Goal: Information Seeking & Learning: Learn about a topic

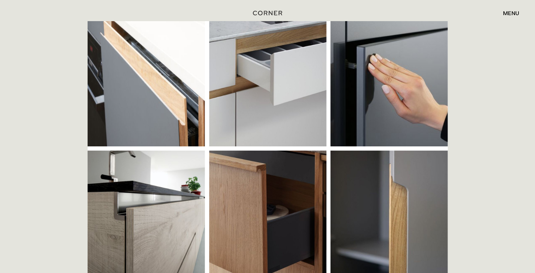
drag, startPoint x: 157, startPoint y: 85, endPoint x: 220, endPoint y: 134, distance: 79.4
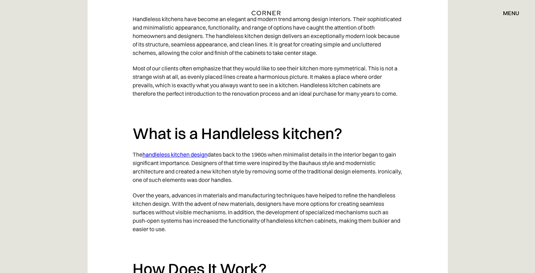
drag, startPoint x: 276, startPoint y: 123, endPoint x: 267, endPoint y: 140, distance: 19.5
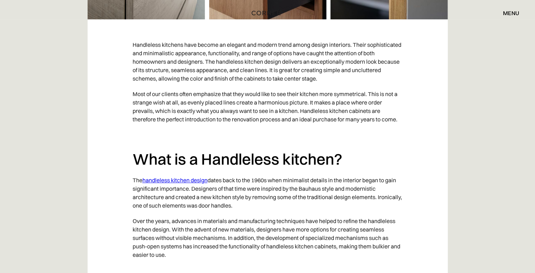
drag, startPoint x: 266, startPoint y: 135, endPoint x: 279, endPoint y: 73, distance: 63.9
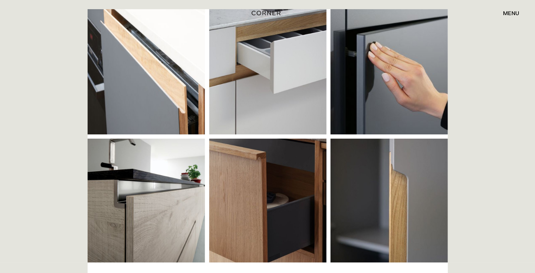
drag, startPoint x: 305, startPoint y: 138, endPoint x: 309, endPoint y: 169, distance: 31.2
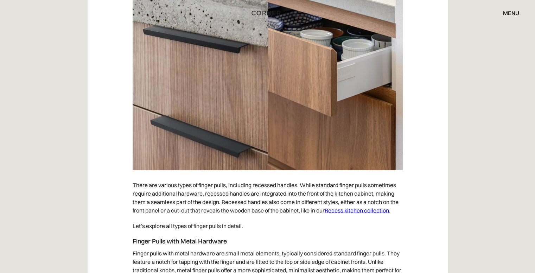
drag, startPoint x: 445, startPoint y: 167, endPoint x: 445, endPoint y: 174, distance: 7.0
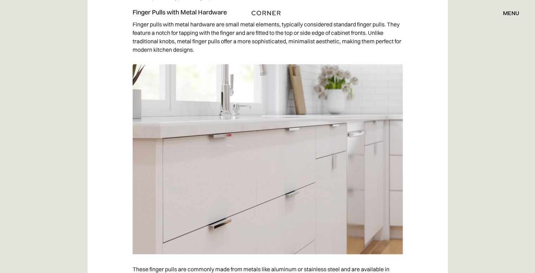
drag, startPoint x: 437, startPoint y: 163, endPoint x: 434, endPoint y: 231, distance: 67.9
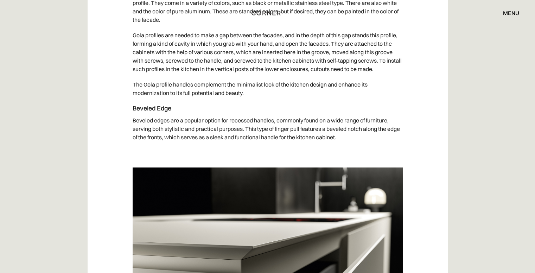
drag, startPoint x: 398, startPoint y: 135, endPoint x: 397, endPoint y: 190, distance: 54.9
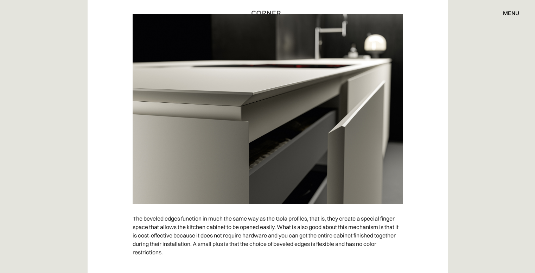
scroll to position [3089, 0]
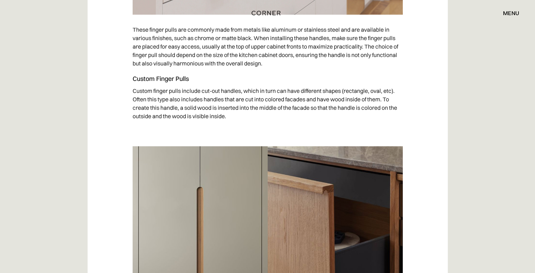
scroll to position [1859, 0]
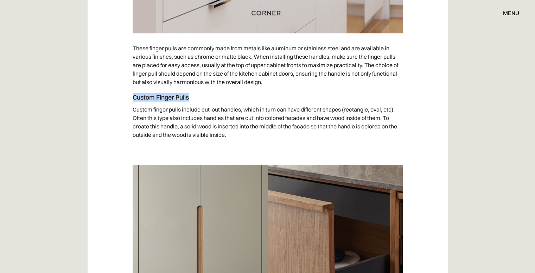
drag, startPoint x: 196, startPoint y: 97, endPoint x: 129, endPoint y: 96, distance: 66.8
copy h4 "Custom Finger Pulls"
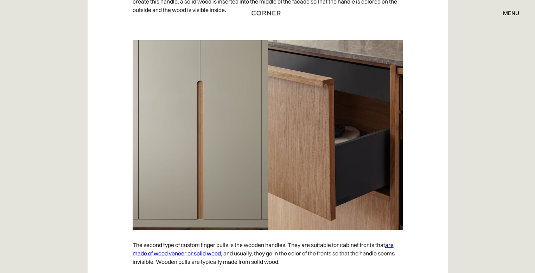
drag, startPoint x: 437, startPoint y: 166, endPoint x: 442, endPoint y: 194, distance: 29.2
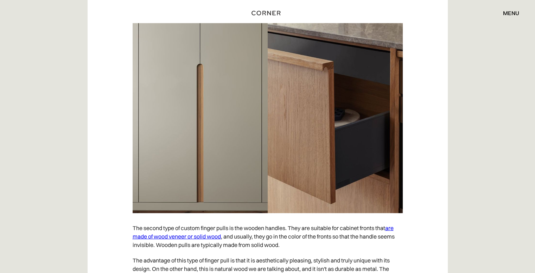
drag, startPoint x: 447, startPoint y: 147, endPoint x: 448, endPoint y: 154, distance: 7.8
click at [449, 142] on div "Handleless kitchens have become an elegant and modern trend among design interi…" at bounding box center [267, 234] width 535 height 3609
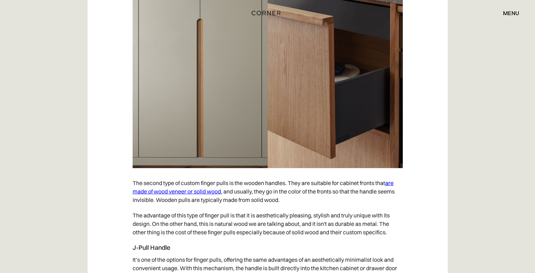
scroll to position [2050, 0]
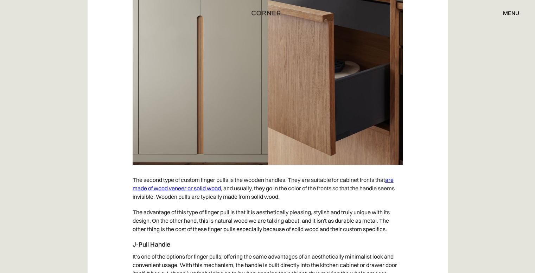
drag, startPoint x: 457, startPoint y: 159, endPoint x: 458, endPoint y: 165, distance: 5.7
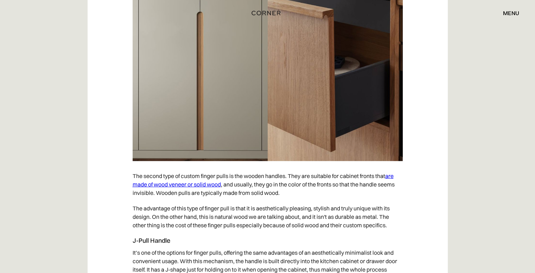
scroll to position [2060, 0]
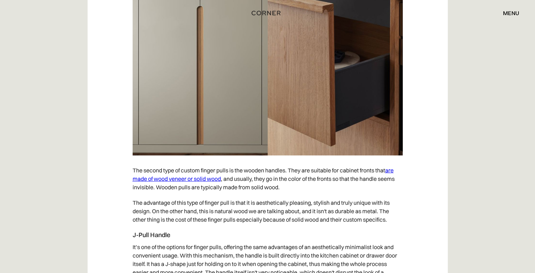
drag, startPoint x: 417, startPoint y: 199, endPoint x: 424, endPoint y: 210, distance: 12.8
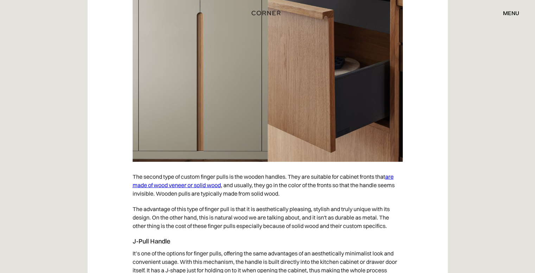
drag, startPoint x: 420, startPoint y: 205, endPoint x: 420, endPoint y: 187, distance: 17.9
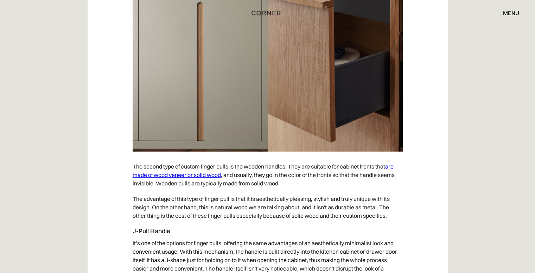
drag, startPoint x: 420, startPoint y: 187, endPoint x: 420, endPoint y: 207, distance: 19.7
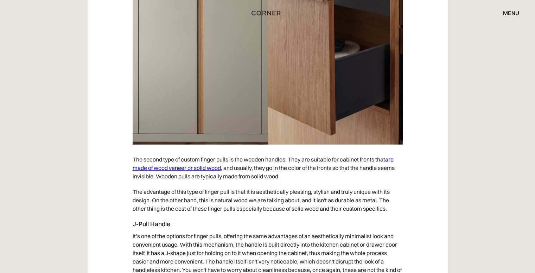
drag, startPoint x: 404, startPoint y: 206, endPoint x: 407, endPoint y: 213, distance: 7.4
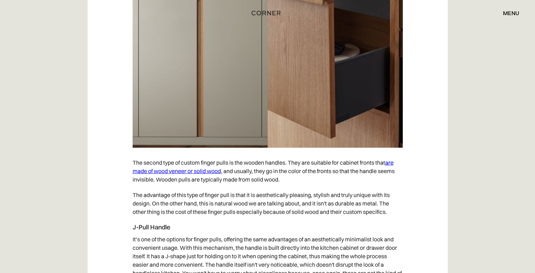
drag, startPoint x: 408, startPoint y: 206, endPoint x: 414, endPoint y: 185, distance: 21.9
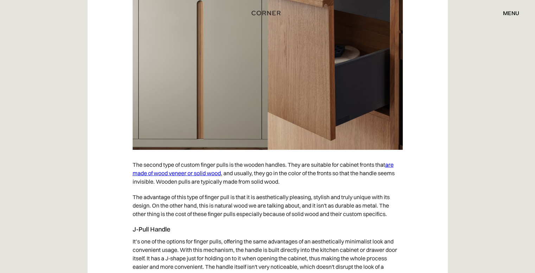
scroll to position [2074, 0]
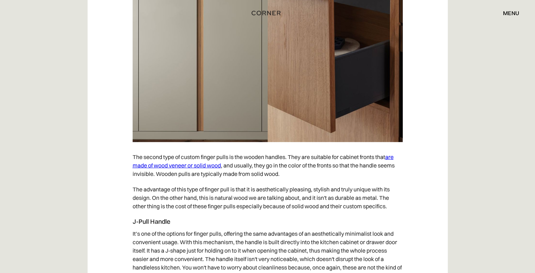
drag, startPoint x: 423, startPoint y: 180, endPoint x: 426, endPoint y: 200, distance: 20.3
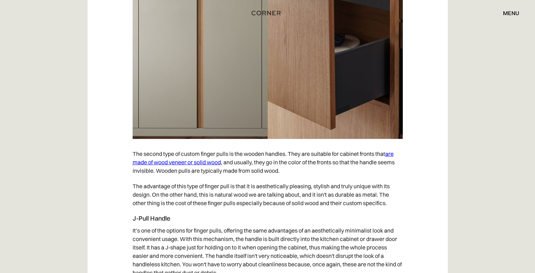
scroll to position [2080, 0]
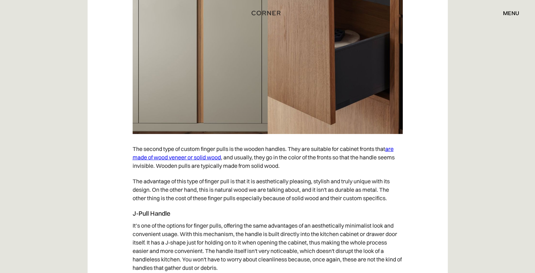
drag, startPoint x: 422, startPoint y: 171, endPoint x: 425, endPoint y: 187, distance: 16.4
click at [412, 178] on div "Handleless kitchens have become an elegant and modern trend among design interi…" at bounding box center [268, 147] width 360 height 3592
click at [197, 149] on p "The second type of custom finger pulls is the wooden handles. They are suitable…" at bounding box center [268, 157] width 270 height 32
click at [379, 148] on p "The second type of custom finger pulls is the wooden handles. They are suitable…" at bounding box center [268, 157] width 270 height 32
drag, startPoint x: 310, startPoint y: 147, endPoint x: 332, endPoint y: 147, distance: 22.1
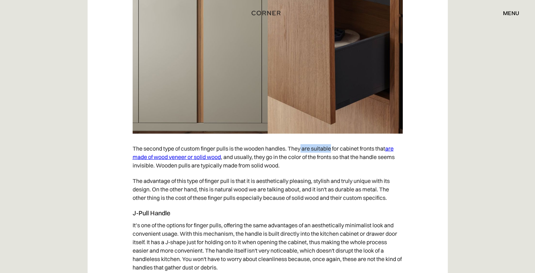
click at [332, 147] on p "The second type of custom finger pulls is the wooden handles. They are suitable…" at bounding box center [268, 157] width 270 height 32
click at [327, 149] on p "The second type of custom finger pulls is the wooden handles. They are suitable…" at bounding box center [268, 157] width 270 height 32
drag, startPoint x: 316, startPoint y: 147, endPoint x: 324, endPoint y: 148, distance: 7.8
click at [317, 147] on p "The second type of custom finger pulls is the wooden handles. They are suitable…" at bounding box center [268, 157] width 270 height 32
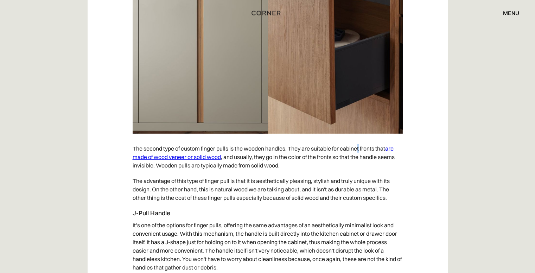
click at [360, 150] on p "The second type of custom finger pulls is the wooden handles. They are suitable…" at bounding box center [268, 157] width 270 height 32
click at [361, 168] on p "The second type of custom finger pulls is the wooden handles. They are suitable…" at bounding box center [268, 157] width 270 height 32
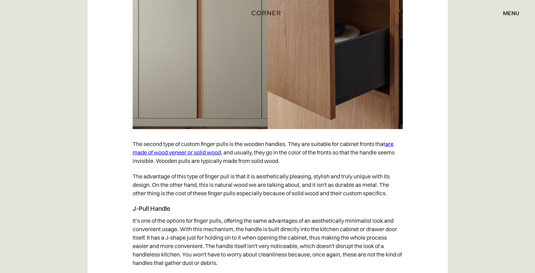
click at [345, 172] on p "The advantage of this type of finger pull is that it is aesthetically pleasing,…" at bounding box center [268, 184] width 270 height 32
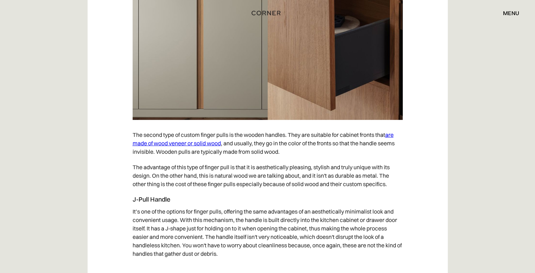
drag, startPoint x: 345, startPoint y: 172, endPoint x: 347, endPoint y: 190, distance: 18.5
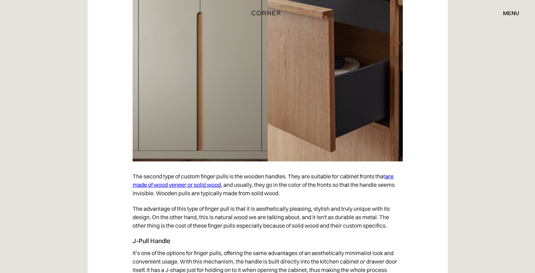
drag, startPoint x: 348, startPoint y: 202, endPoint x: 362, endPoint y: 154, distance: 50.2
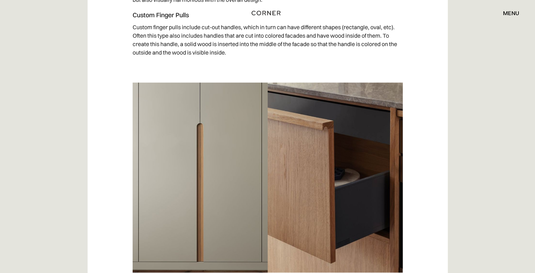
drag, startPoint x: 455, startPoint y: 137, endPoint x: 465, endPoint y: 97, distance: 41.2
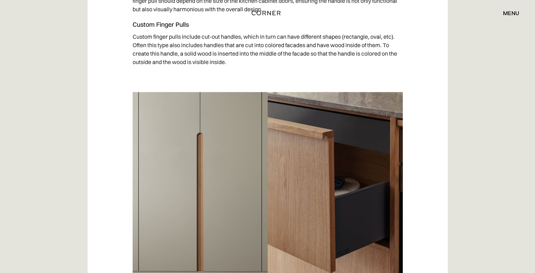
scroll to position [1933, 0]
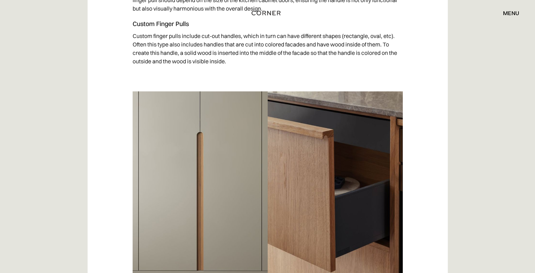
drag, startPoint x: 131, startPoint y: 23, endPoint x: 189, endPoint y: 23, distance: 58.4
click at [189, 23] on div "Shop Kitchens Shop Kitchens How it works How it works Projects Projects Inspira…" at bounding box center [267, 13] width 535 height 26
drag, startPoint x: 206, startPoint y: 24, endPoint x: 152, endPoint y: 17, distance: 55.3
click at [152, 17] on div "Shop Kitchens Shop Kitchens How it works How it works Projects Projects Inspira…" at bounding box center [267, 13] width 535 height 26
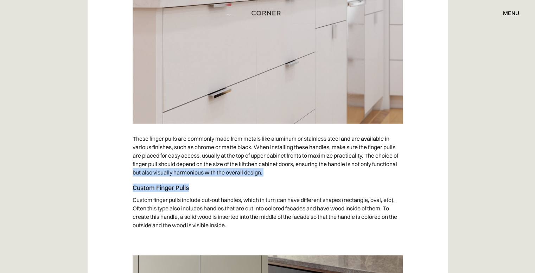
drag, startPoint x: 188, startPoint y: 186, endPoint x: 111, endPoint y: 179, distance: 77.6
drag, startPoint x: 135, startPoint y: 188, endPoint x: 190, endPoint y: 188, distance: 55.2
click at [190, 188] on h4 "Custom Finger Pulls" at bounding box center [268, 188] width 270 height 8
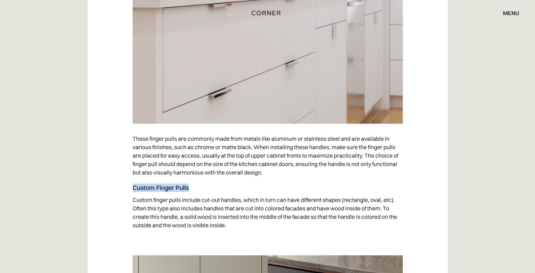
copy h4 "Custom Finger Pulls"
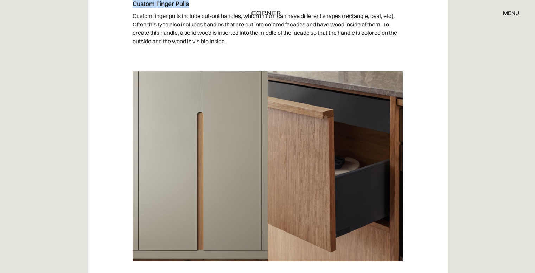
scroll to position [1962, 0]
